Goal: Transaction & Acquisition: Purchase product/service

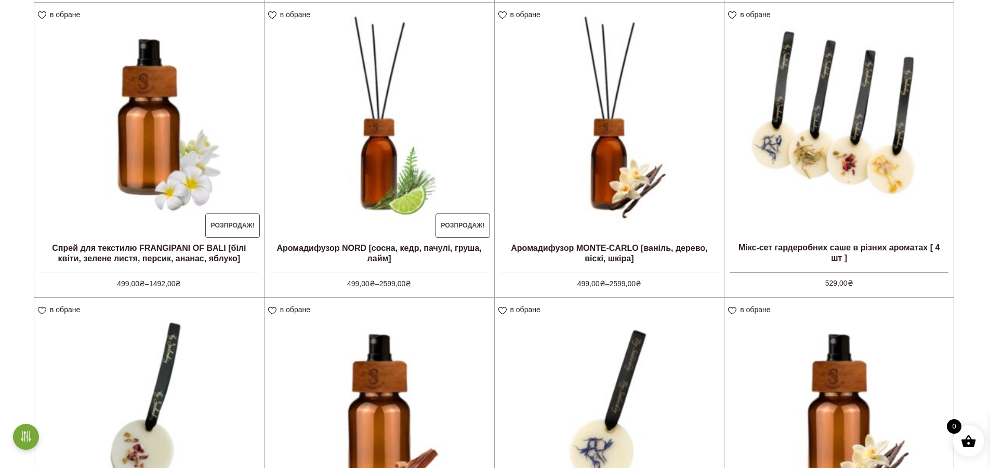
scroll to position [590, 0]
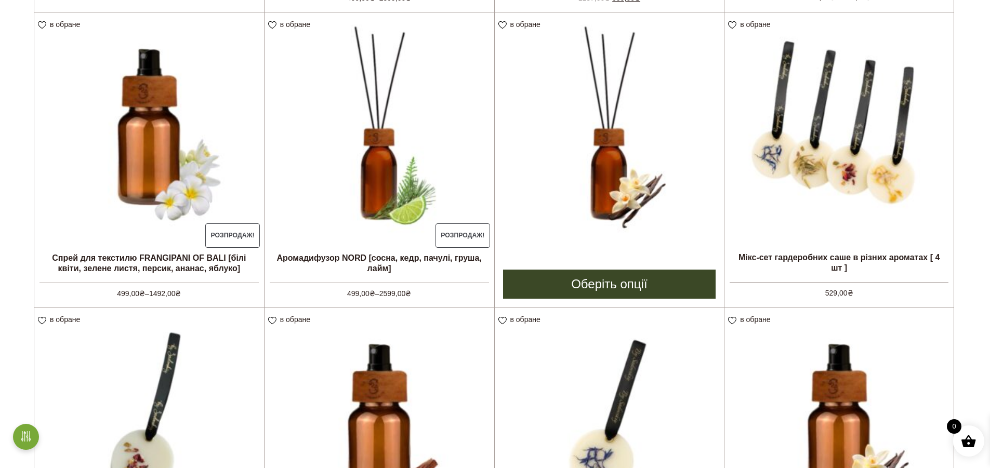
click at [625, 171] on img at bounding box center [610, 127] width 230 height 230
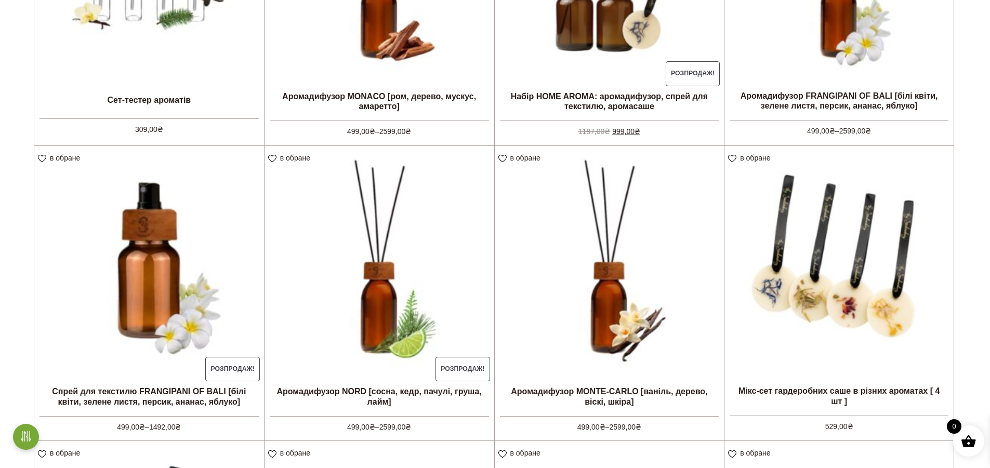
scroll to position [459, 0]
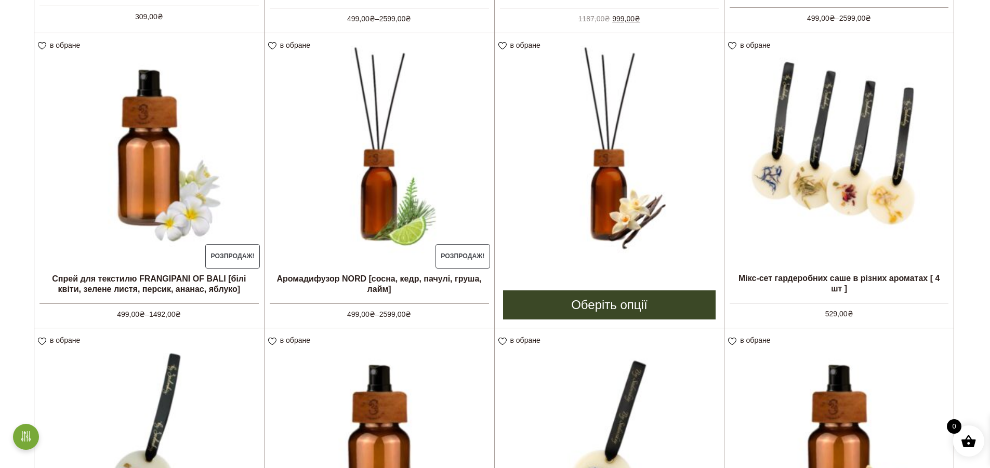
scroll to position [517, 0]
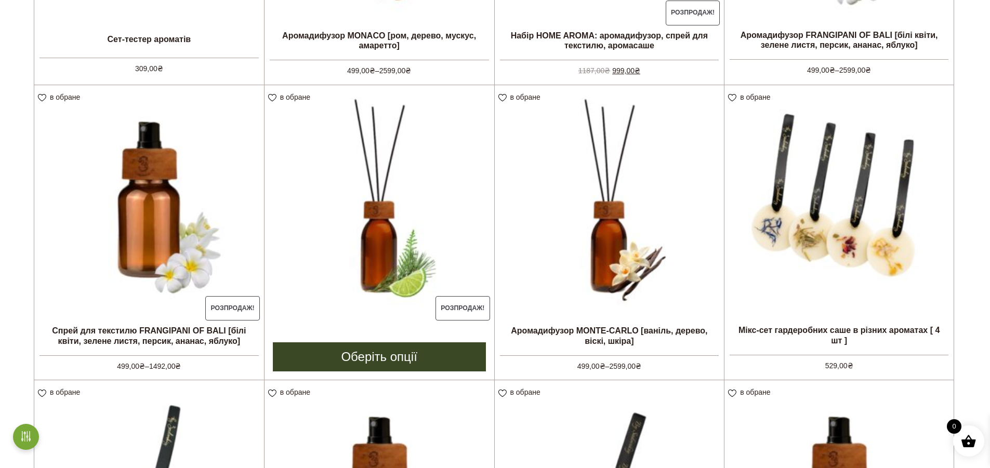
click at [367, 229] on img at bounding box center [379, 200] width 230 height 230
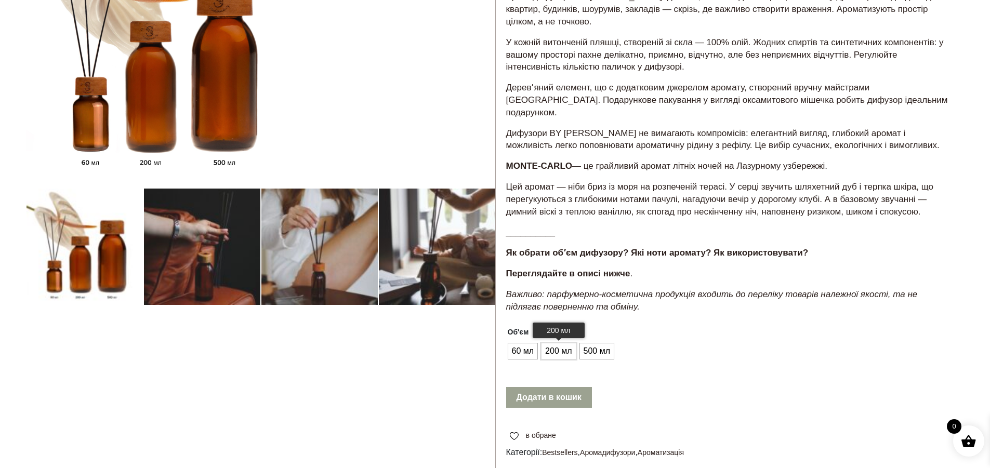
scroll to position [117, 0]
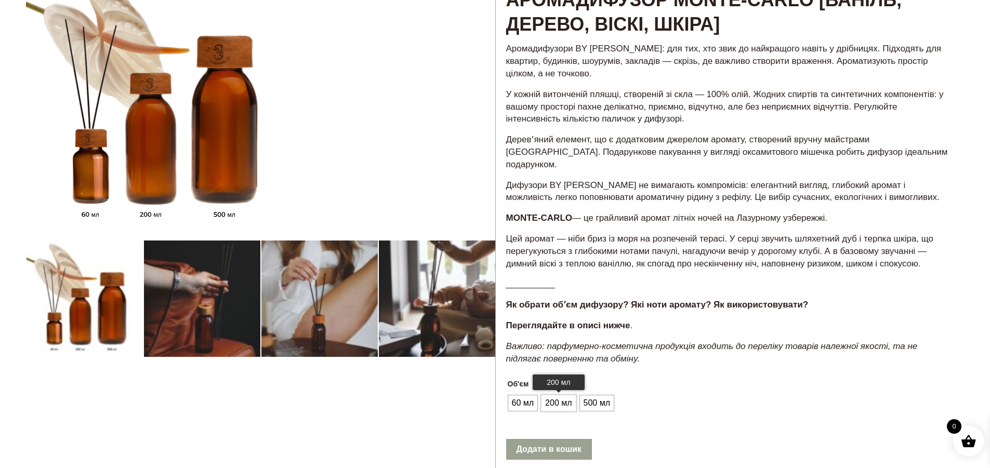
click at [565, 341] on em "Важливо: парфумерно-косметична продукція входить до переліку товарів належної я…" at bounding box center [711, 352] width 411 height 22
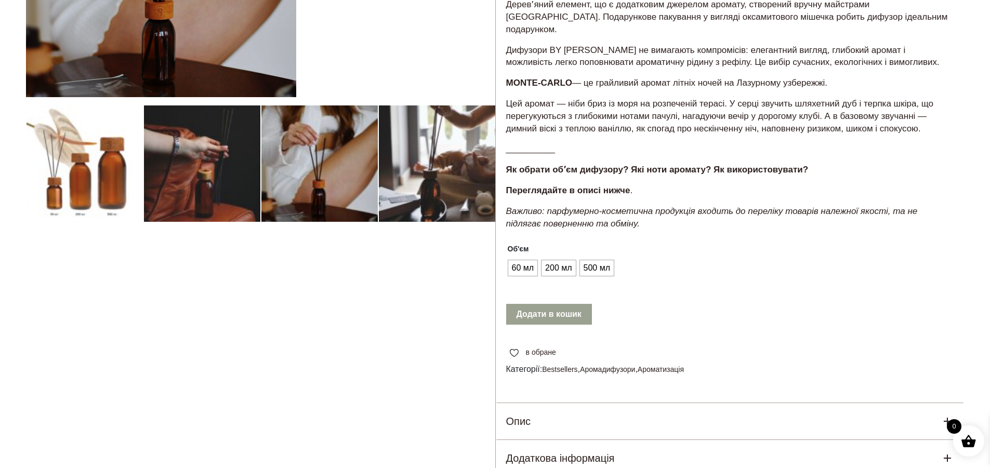
scroll to position [255, 0]
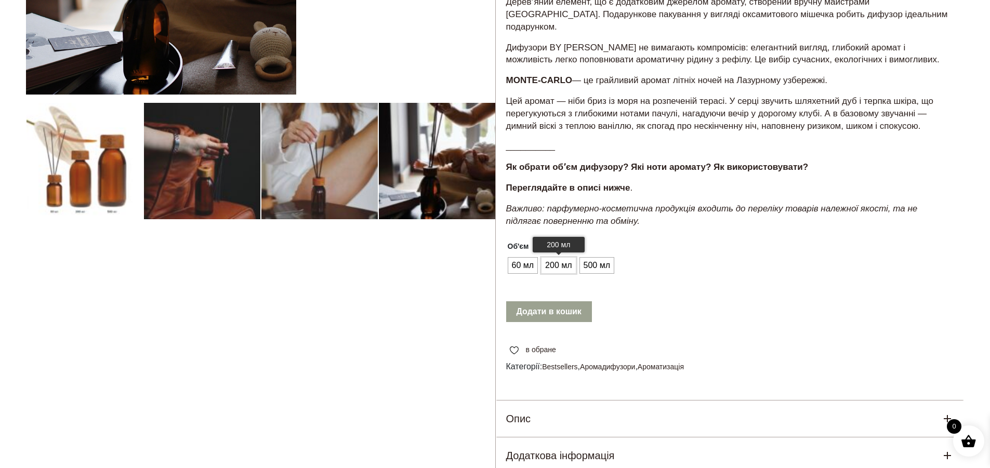
click at [553, 257] on span "200 мл" at bounding box center [558, 265] width 32 height 17
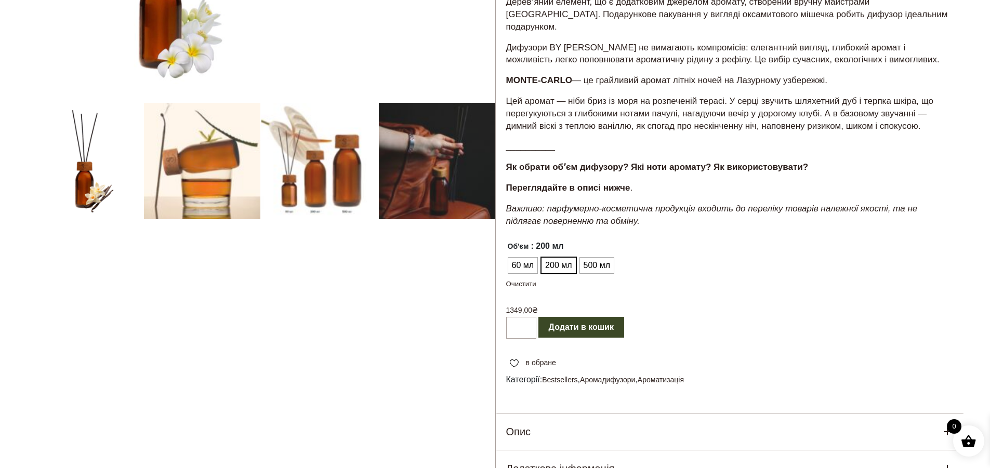
click at [569, 317] on button "Додати в кошик" at bounding box center [581, 327] width 86 height 21
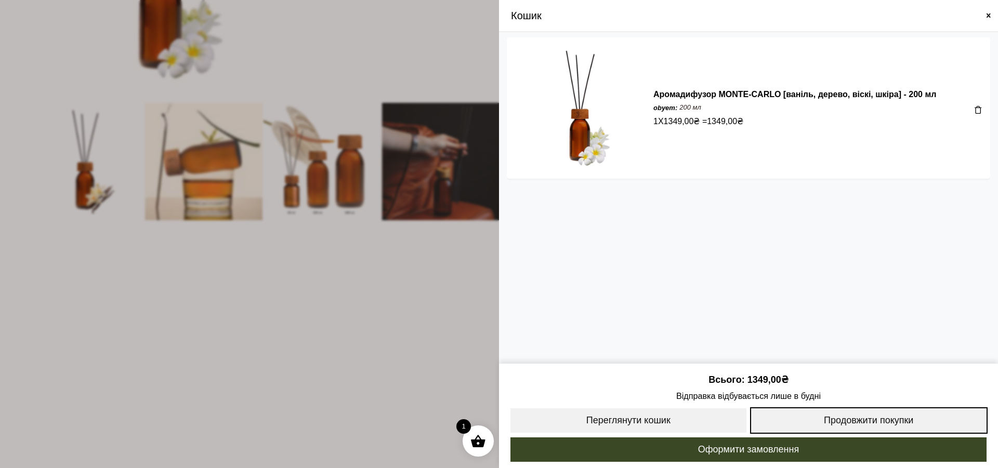
click at [776, 413] on link "Продовжити покупки" at bounding box center [869, 420] width 238 height 26
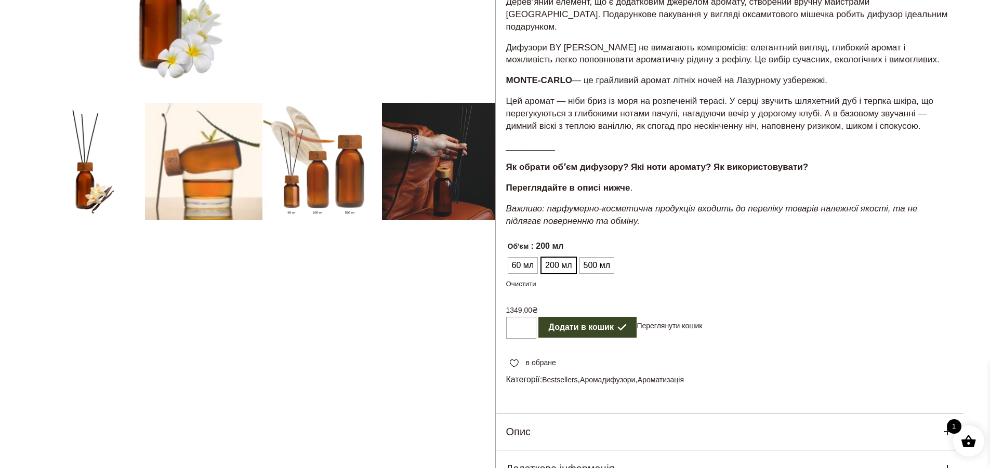
scroll to position [307, 0]
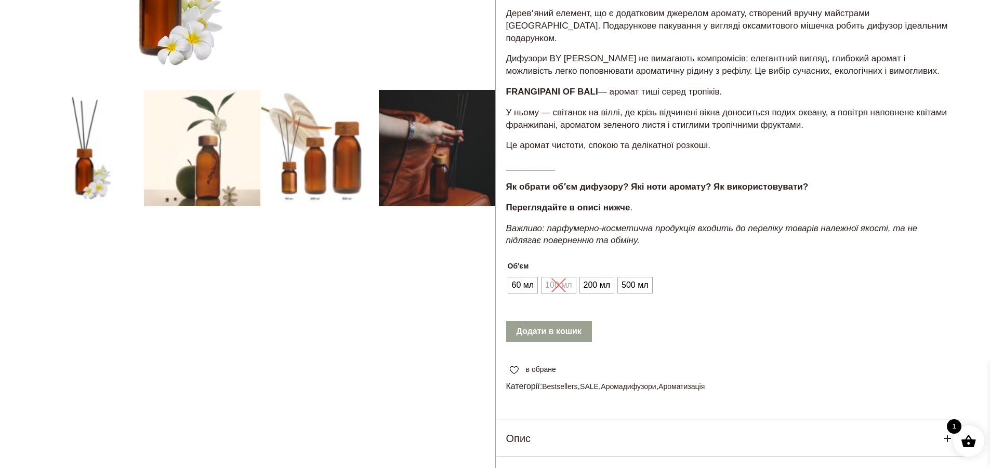
scroll to position [280, 0]
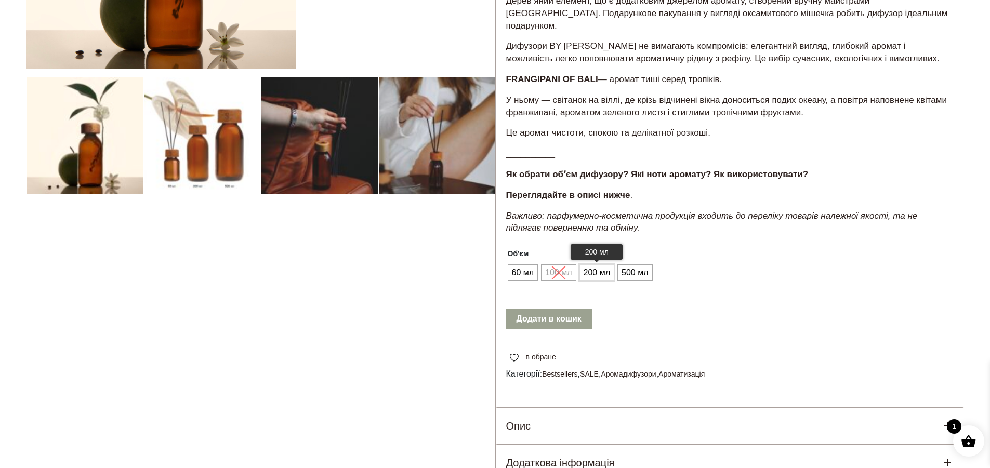
click at [599, 264] on span "200 мл" at bounding box center [597, 272] width 32 height 17
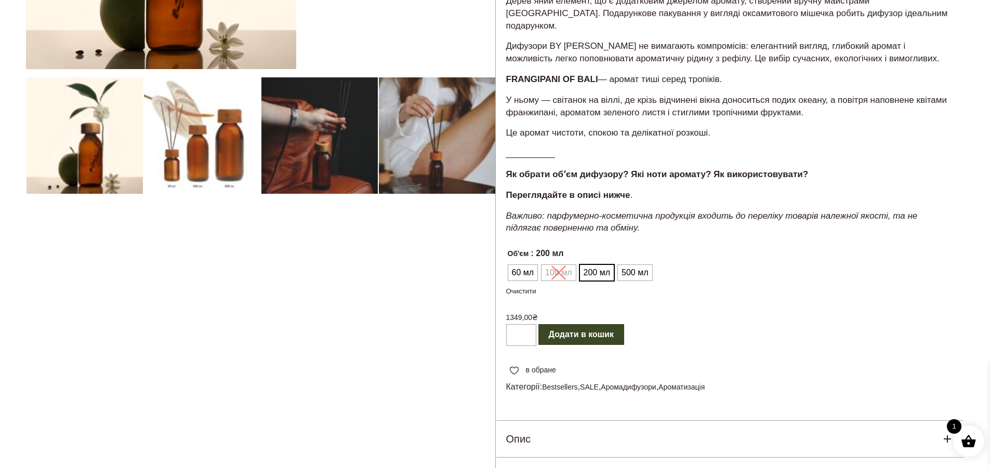
click at [577, 324] on button "Додати в кошик" at bounding box center [581, 334] width 86 height 21
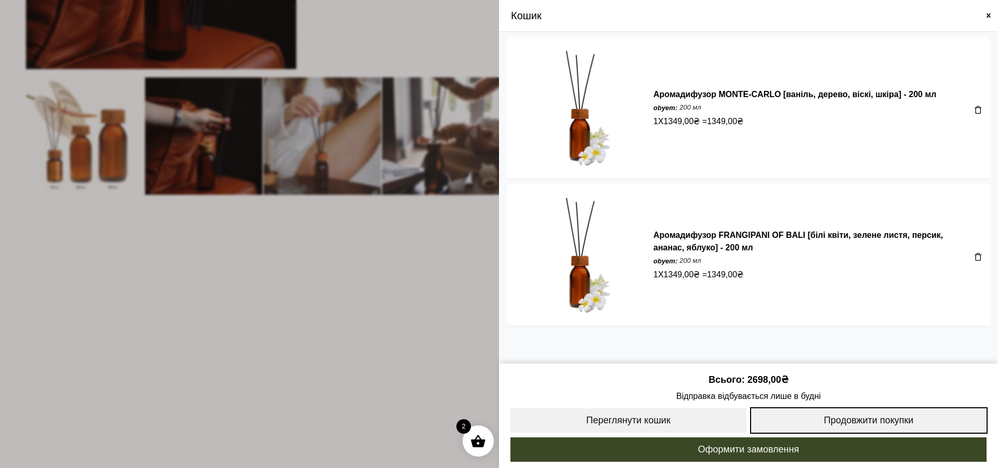
click at [832, 418] on link "Продовжити покупки" at bounding box center [869, 420] width 238 height 26
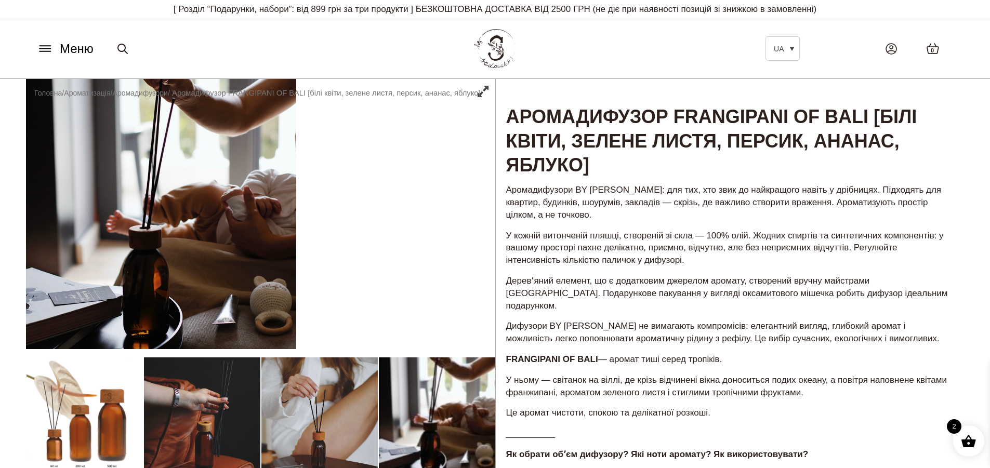
scroll to position [111, 0]
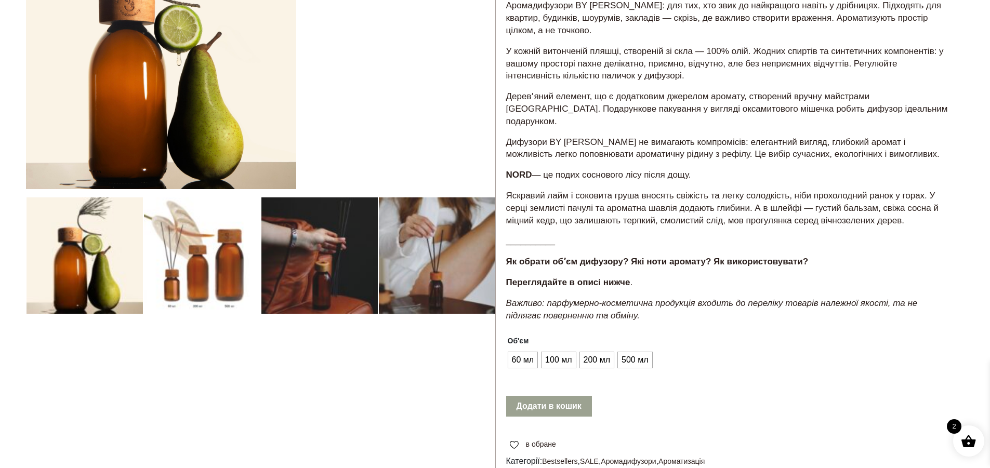
scroll to position [161, 0]
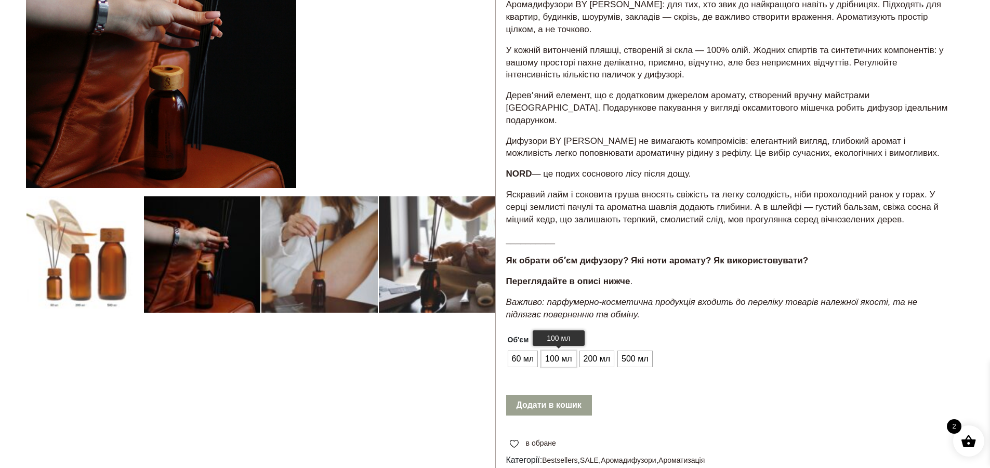
click at [563, 351] on span "100 мл" at bounding box center [558, 359] width 32 height 17
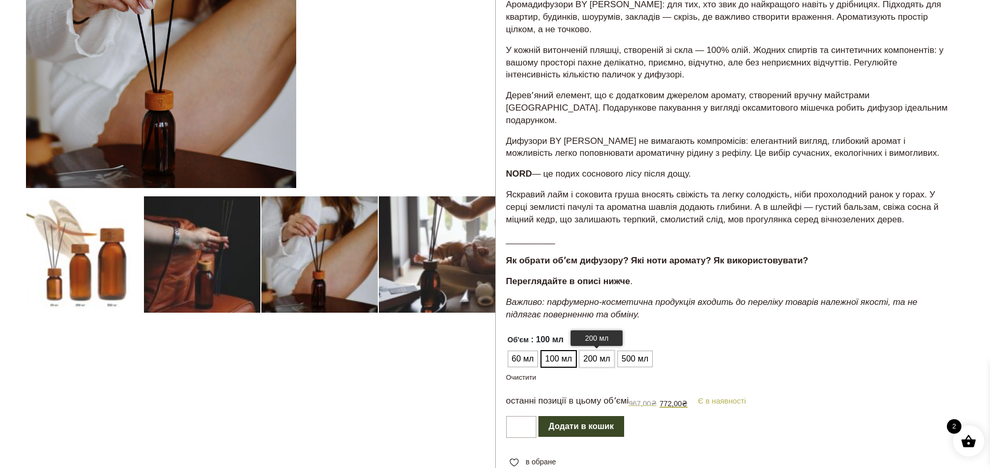
click at [590, 351] on span "200 мл" at bounding box center [597, 359] width 32 height 17
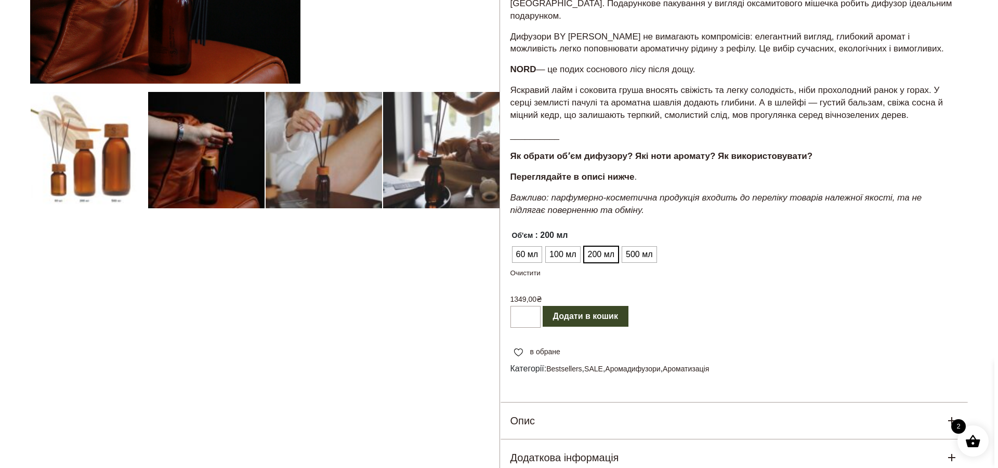
scroll to position [269, 0]
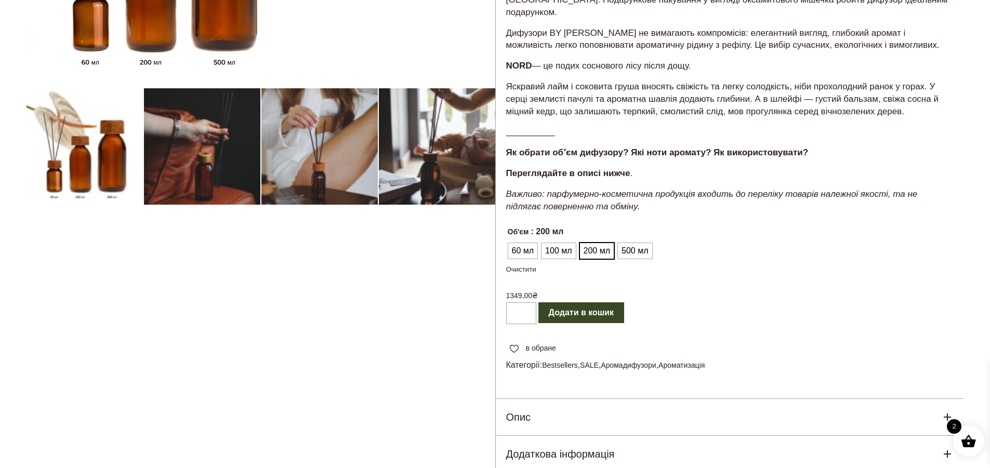
click at [596, 302] on button "Додати в кошик" at bounding box center [581, 312] width 86 height 21
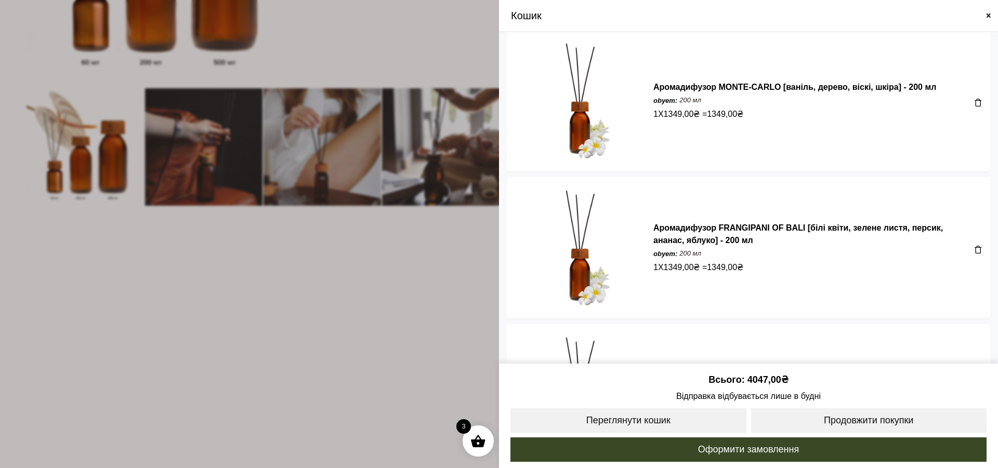
scroll to position [0, 0]
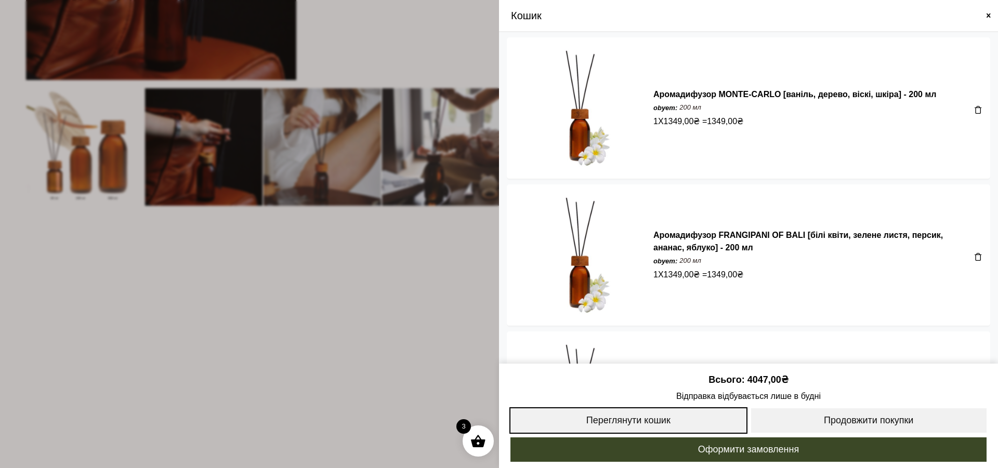
click at [656, 416] on link "Переглянути кошик" at bounding box center [628, 420] width 238 height 26
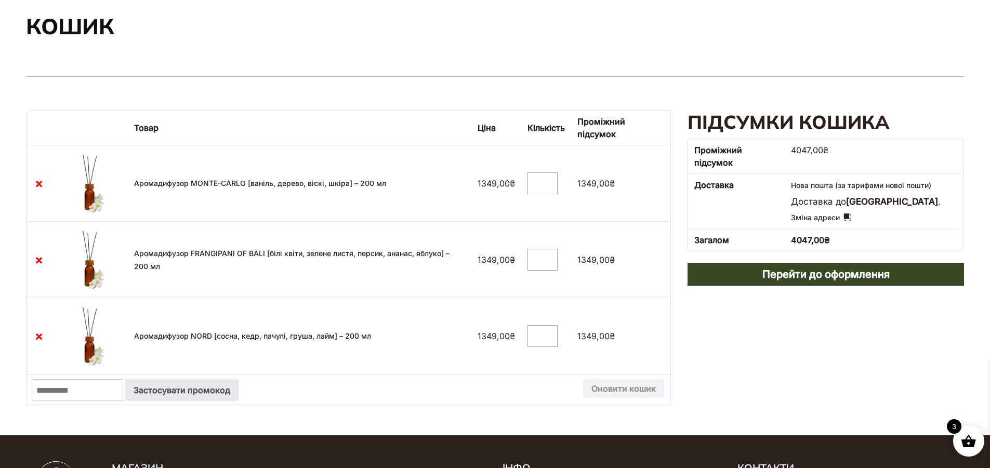
scroll to position [52, 0]
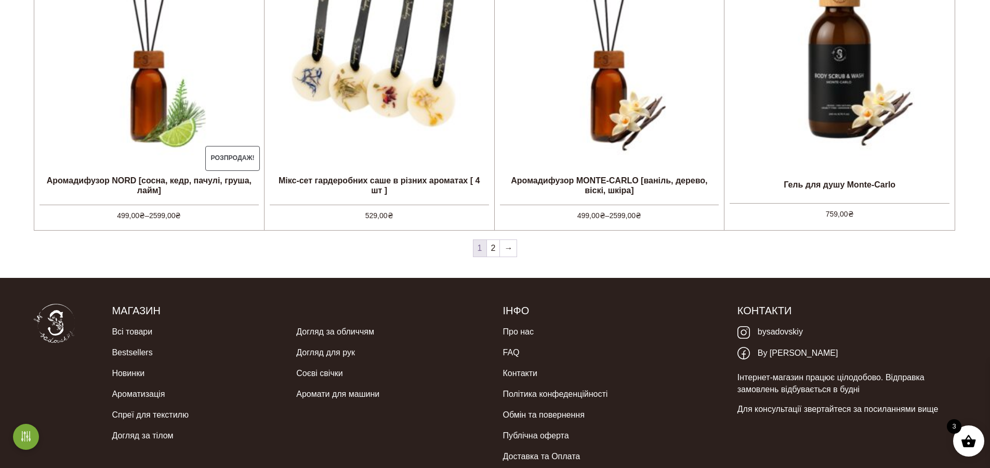
scroll to position [1207, 0]
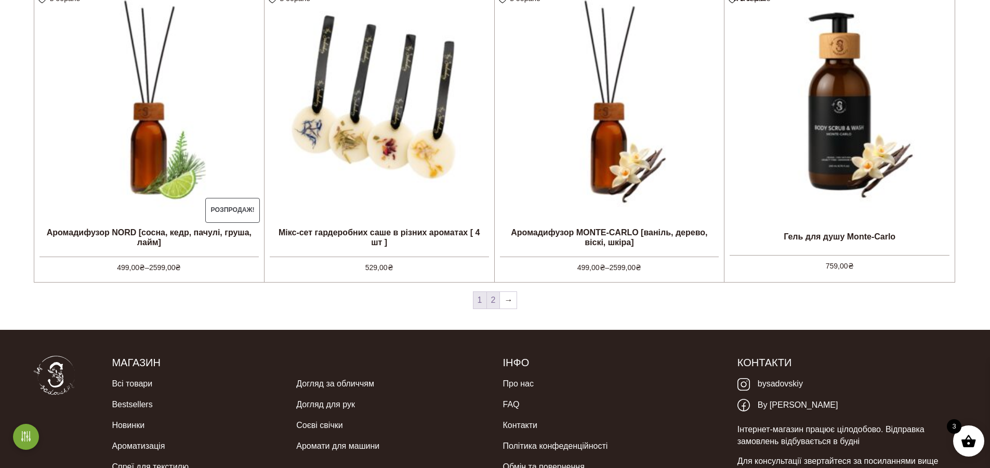
click at [495, 301] on link "2" at bounding box center [493, 300] width 13 height 17
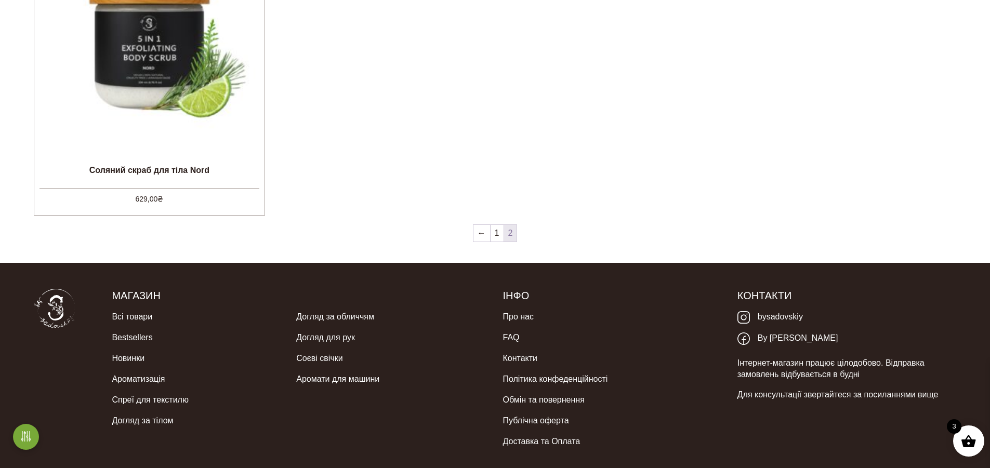
scroll to position [725, 0]
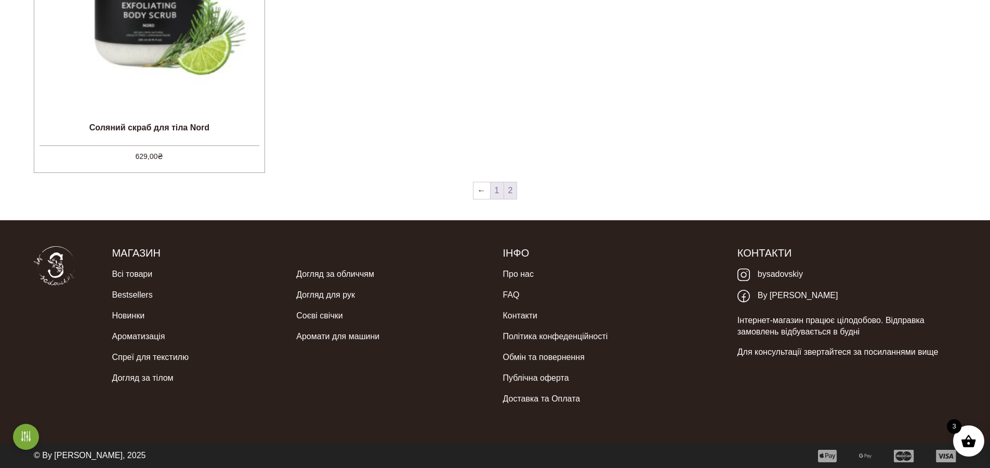
click at [499, 192] on link "1" at bounding box center [496, 190] width 13 height 17
